Goal: Transaction & Acquisition: Obtain resource

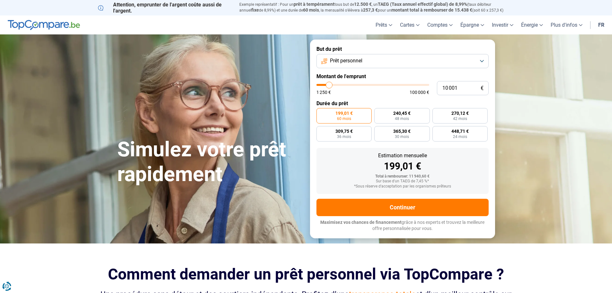
click at [378, 54] on button "Prêt personnel" at bounding box center [403, 61] width 172 height 14
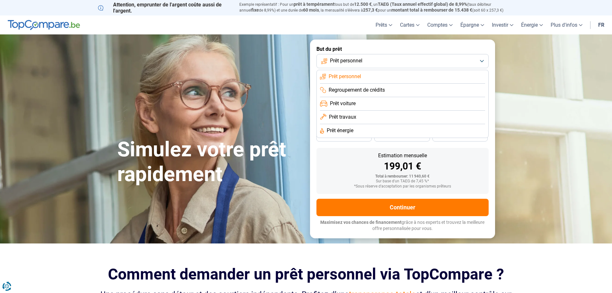
click at [377, 100] on li "Prêt voiture" at bounding box center [402, 103] width 165 height 13
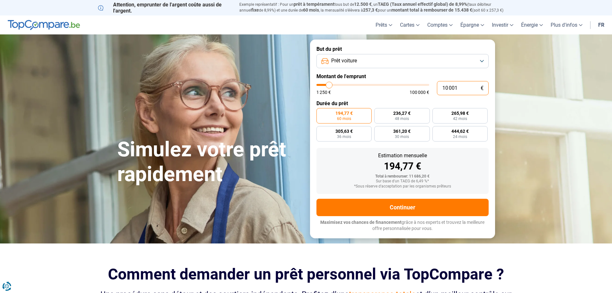
click at [443, 91] on input "10 001" at bounding box center [463, 88] width 52 height 14
type input "3"
type input "1250"
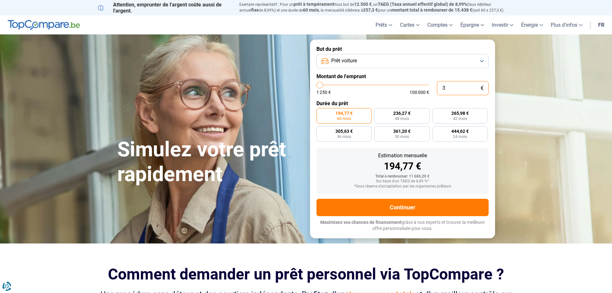
type input "38"
type input "1250"
type input "380"
type input "1250"
type input "3 800"
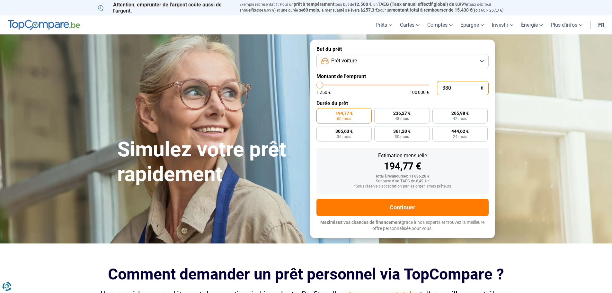
type input "3750"
type input "3 800"
type input "3750"
radio input "true"
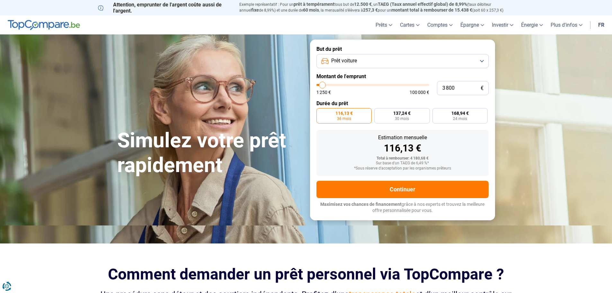
click at [431, 99] on form "But du prêt Prêt voiture Montant de l'emprunt 3 800 € 1 250 € 100 000 € Durée d…" at bounding box center [402, 130] width 185 height 180
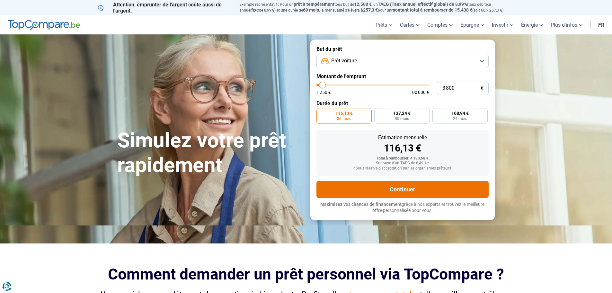
click at [406, 187] on button "Continuer" at bounding box center [403, 189] width 172 height 17
